Goal: Navigation & Orientation: Find specific page/section

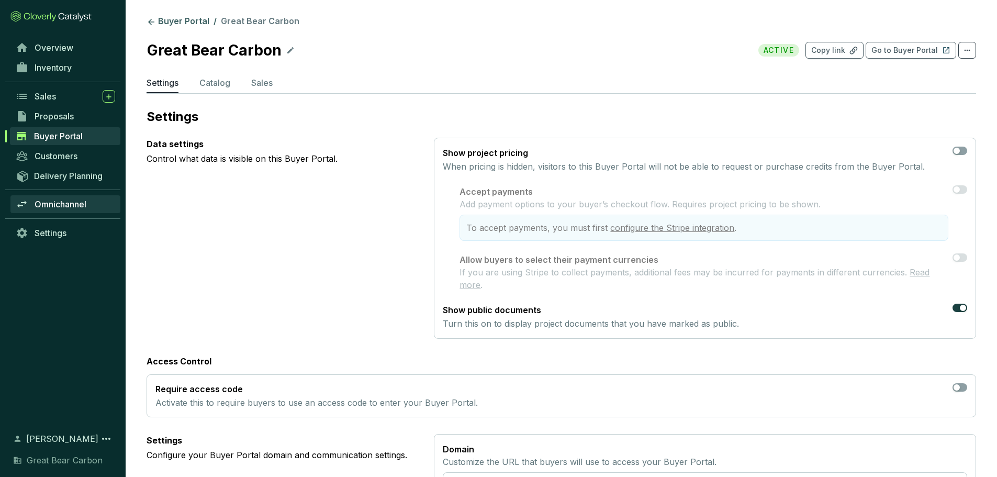
click at [68, 201] on span "Omnichannel" at bounding box center [61, 204] width 52 height 10
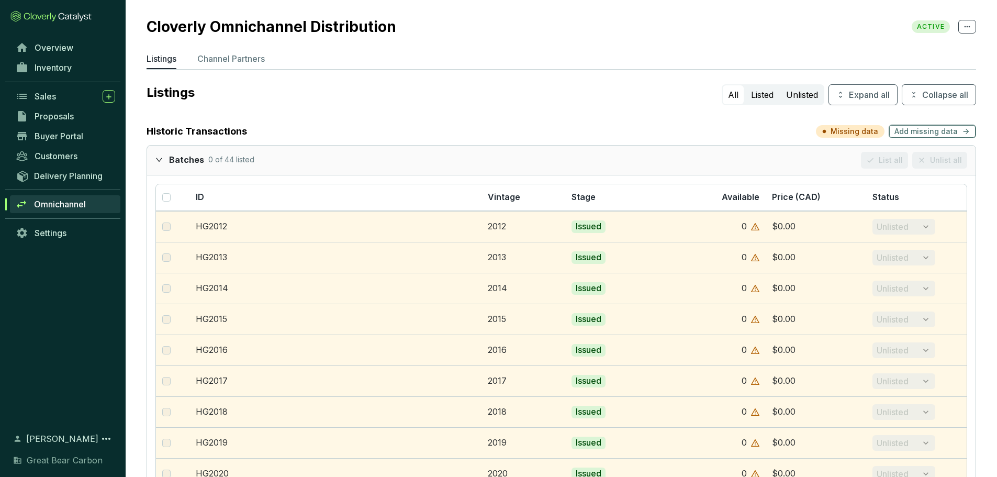
click at [930, 129] on span "Add missing data" at bounding box center [926, 131] width 63 height 10
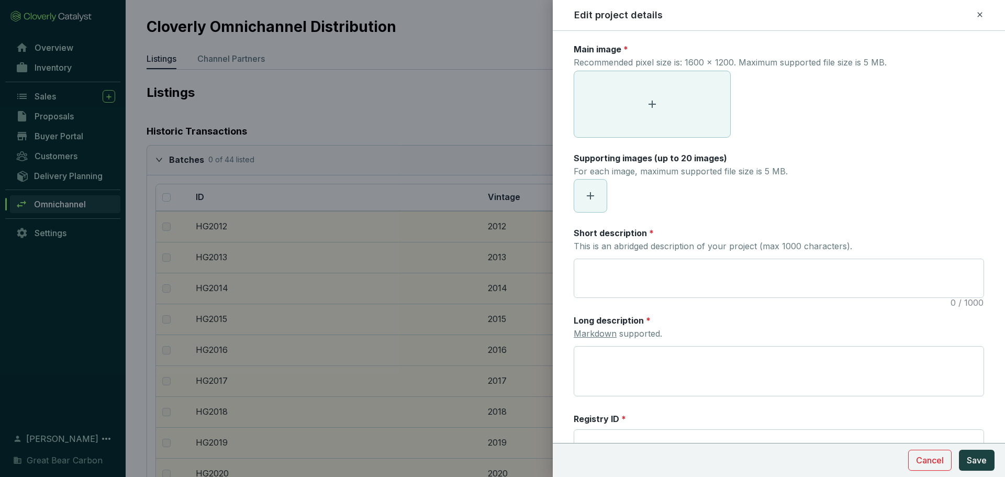
click at [370, 104] on div at bounding box center [502, 238] width 1005 height 477
click at [157, 161] on div at bounding box center [502, 238] width 1005 height 477
click at [937, 464] on span "Cancel" at bounding box center [930, 460] width 28 height 13
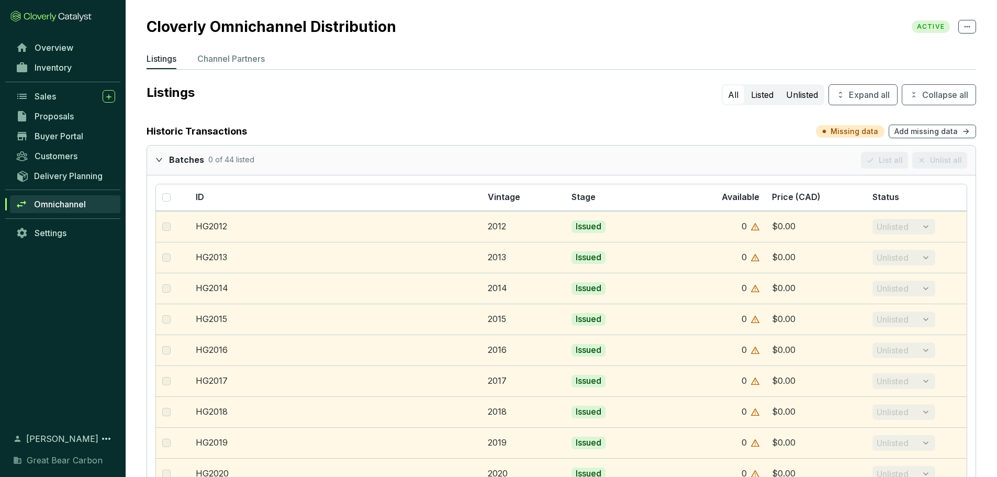
click at [162, 158] on icon "expanded" at bounding box center [159, 159] width 7 height 7
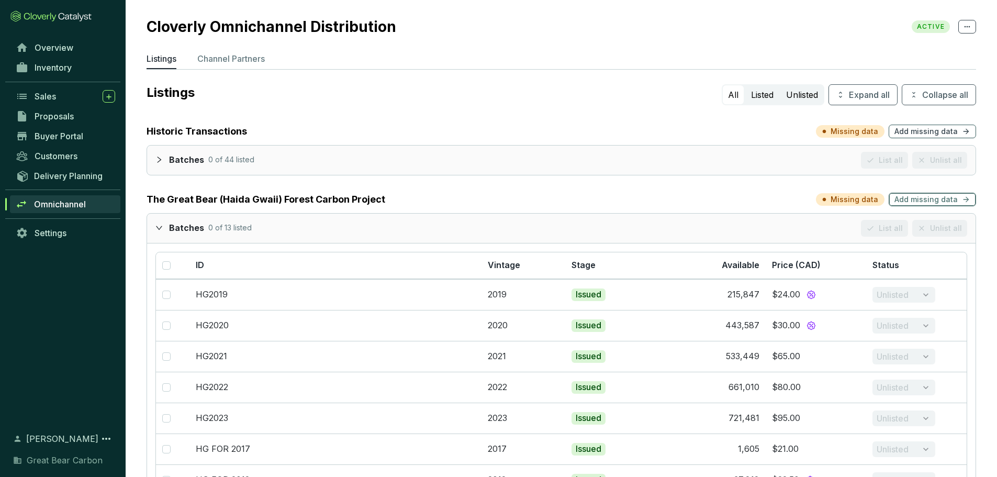
click at [958, 199] on button "Add missing data" at bounding box center [932, 200] width 87 height 14
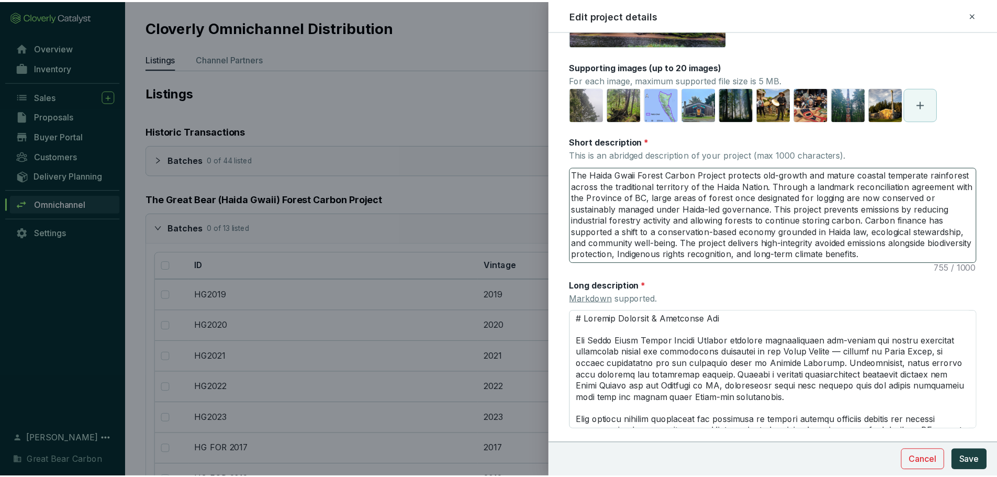
scroll to position [218, 0]
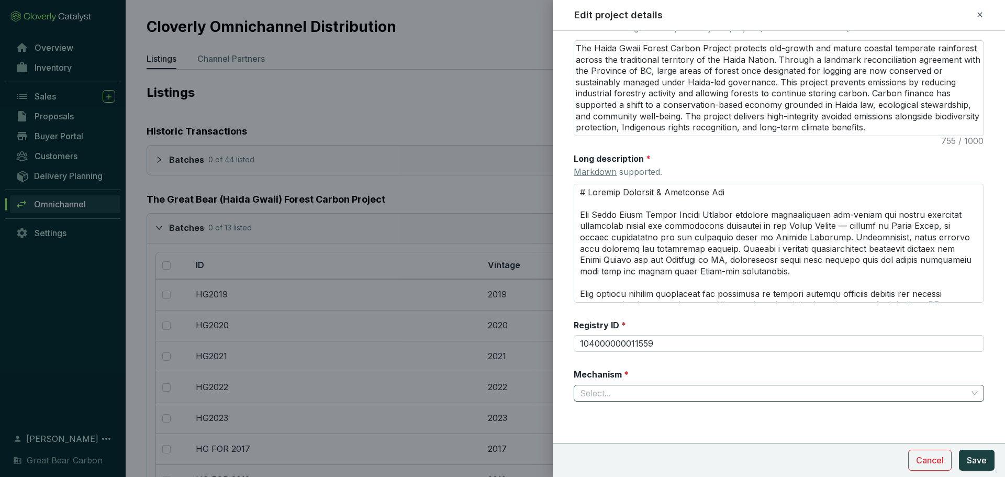
click at [646, 399] on input "Mechanism *" at bounding box center [773, 393] width 387 height 16
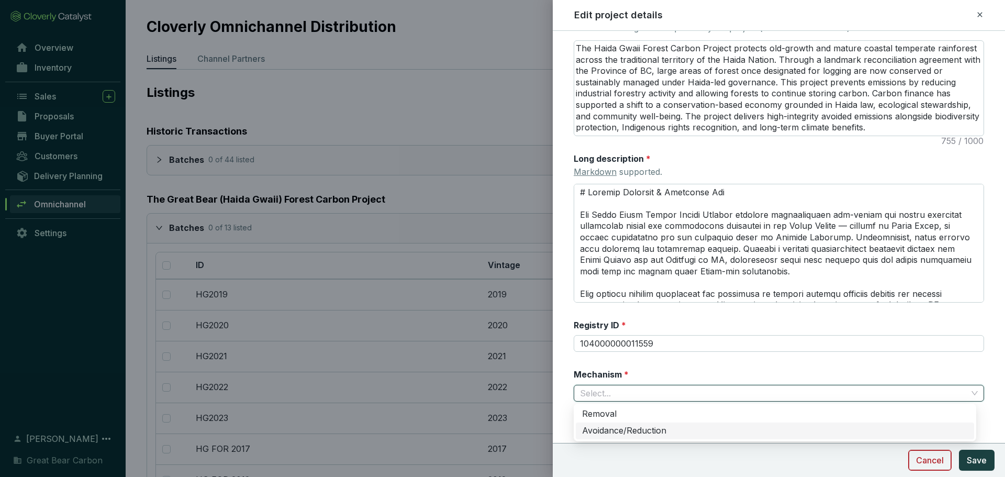
click at [923, 460] on span "Cancel" at bounding box center [930, 460] width 28 height 13
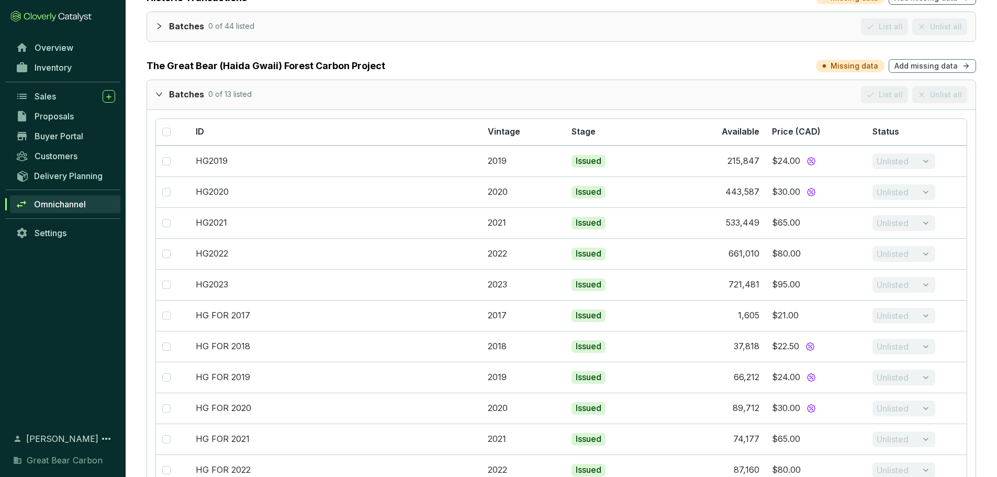
scroll to position [0, 0]
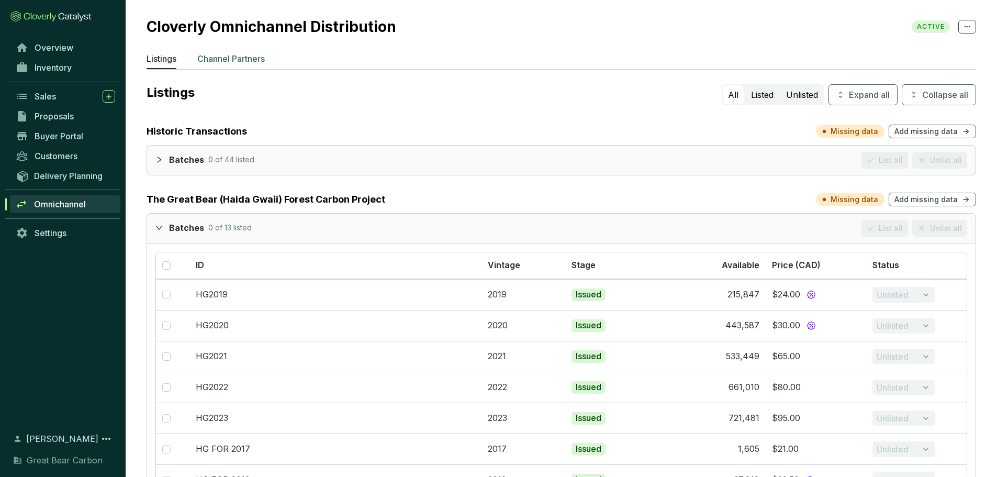
click at [235, 58] on p "Channel Partners" at bounding box center [231, 58] width 68 height 13
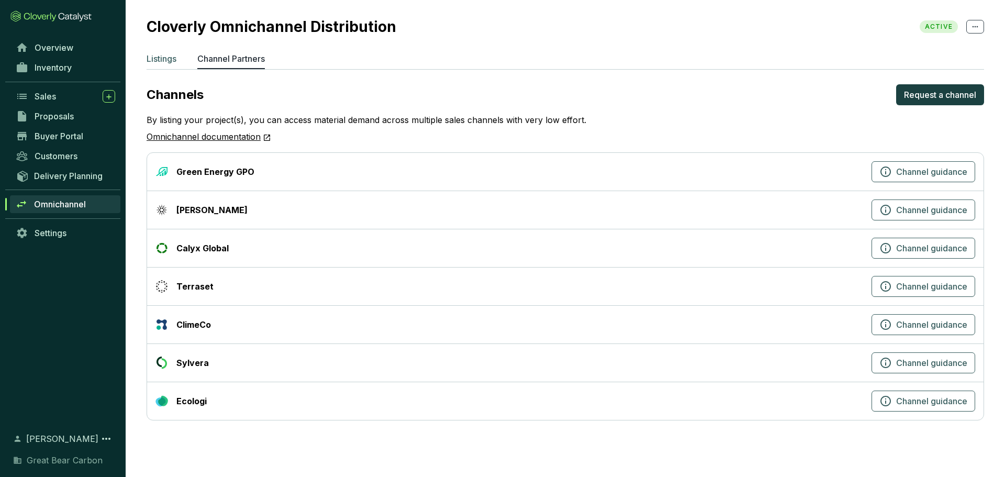
click at [172, 57] on p "Listings" at bounding box center [162, 58] width 30 height 13
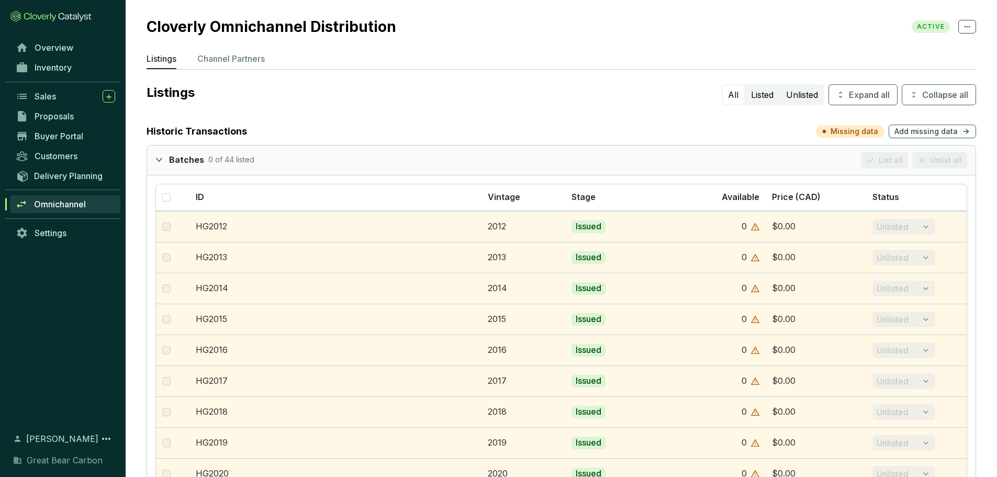
click at [162, 157] on icon "expanded" at bounding box center [159, 159] width 7 height 7
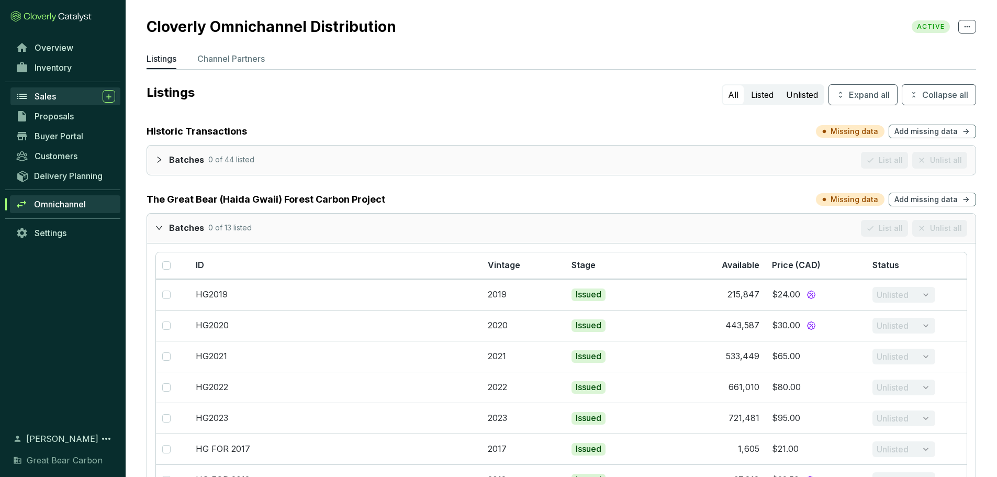
click at [49, 101] on span "Sales" at bounding box center [45, 96] width 21 height 10
